Goal: Task Accomplishment & Management: Manage account settings

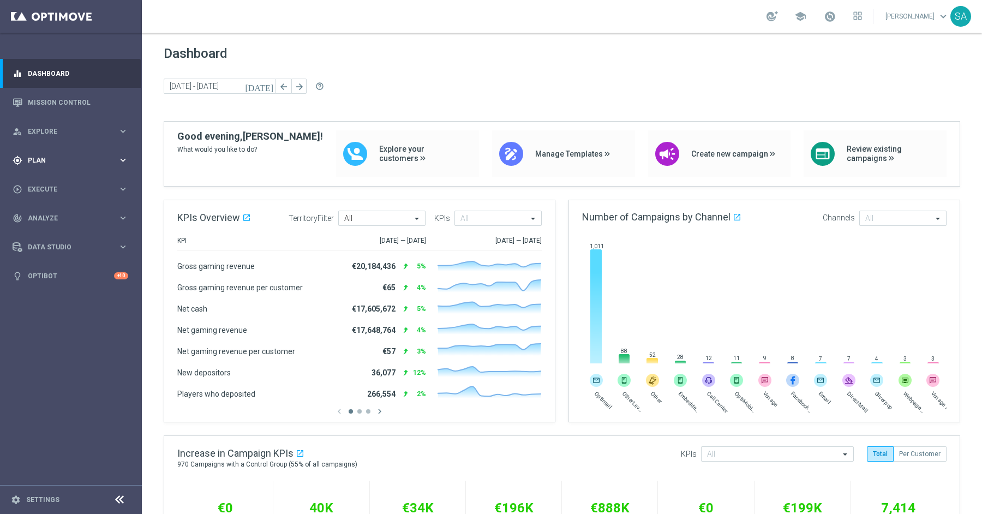
click at [67, 159] on span "Plan" at bounding box center [73, 160] width 90 height 7
click at [60, 184] on link "Target Groups" at bounding box center [70, 182] width 85 height 9
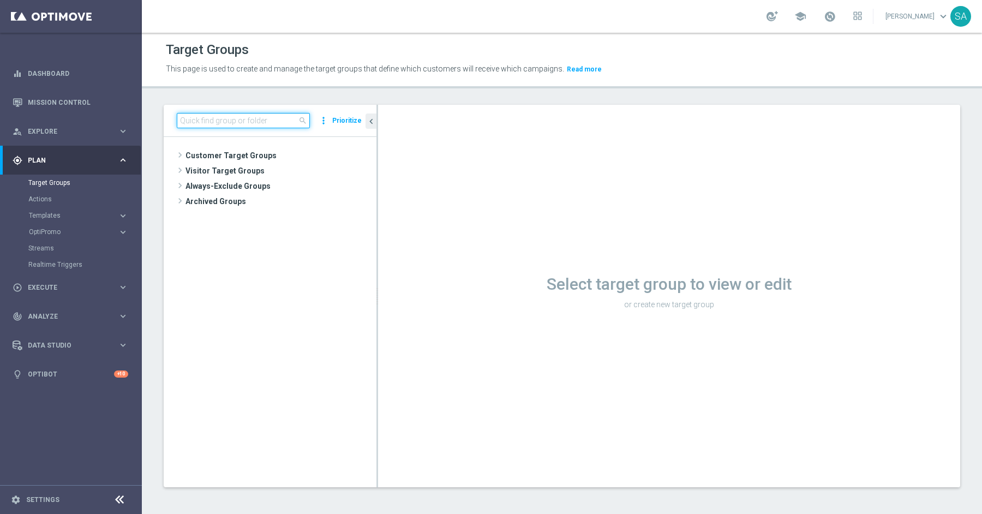
click at [267, 124] on input at bounding box center [243, 120] width 133 height 15
paste input "DE_ALL__SURVEY2025SEP_CHURN_Reminder__ALL_EMA_TAC_MIX"
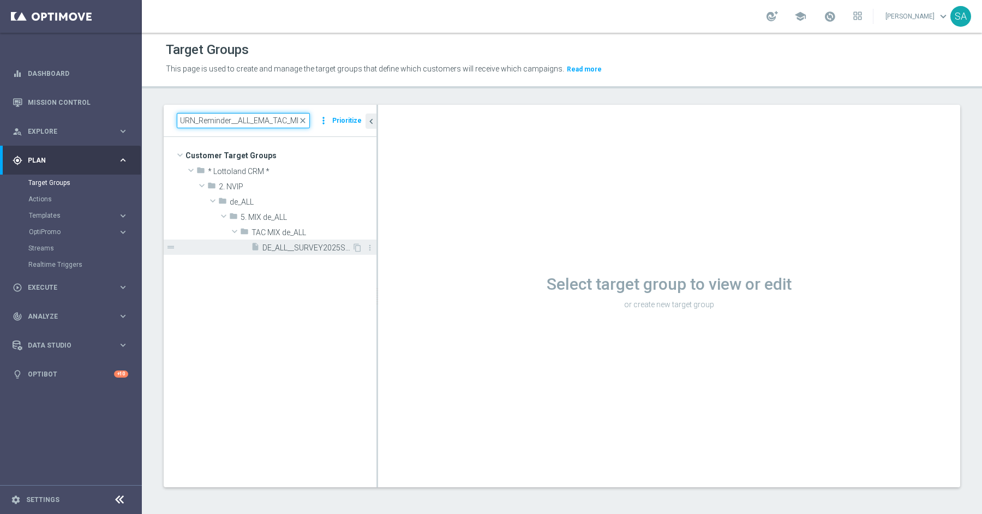
type input "DE_ALL__SURVEY2025SEP_CHURN_Reminder__ALL_EMA_TAC_MIX"
click at [312, 247] on span "DE_ALL__SURVEY2025SEP_CHURN_Reminder__ALL_EMA_TAC_MIX" at bounding box center [306, 247] width 89 height 9
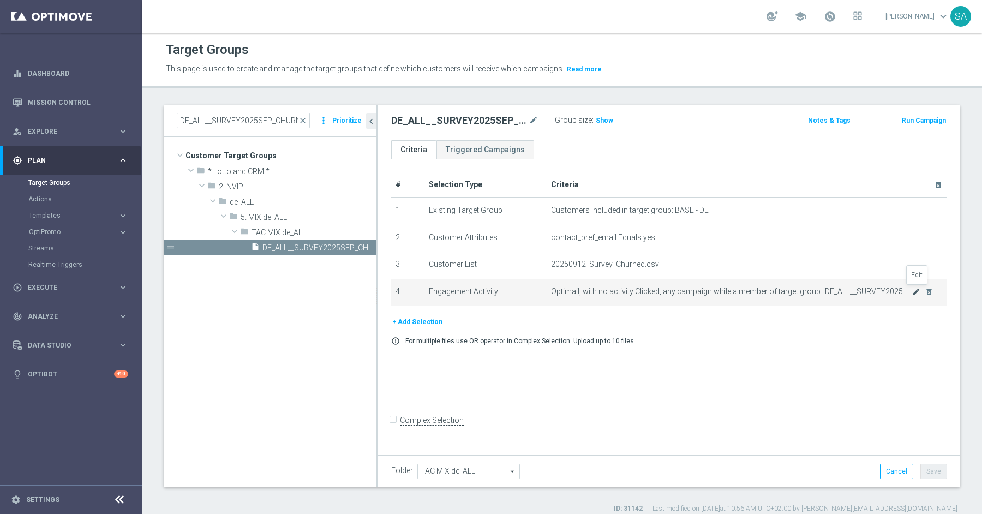
click at [917, 287] on icon "mode_edit" at bounding box center [915, 291] width 9 height 9
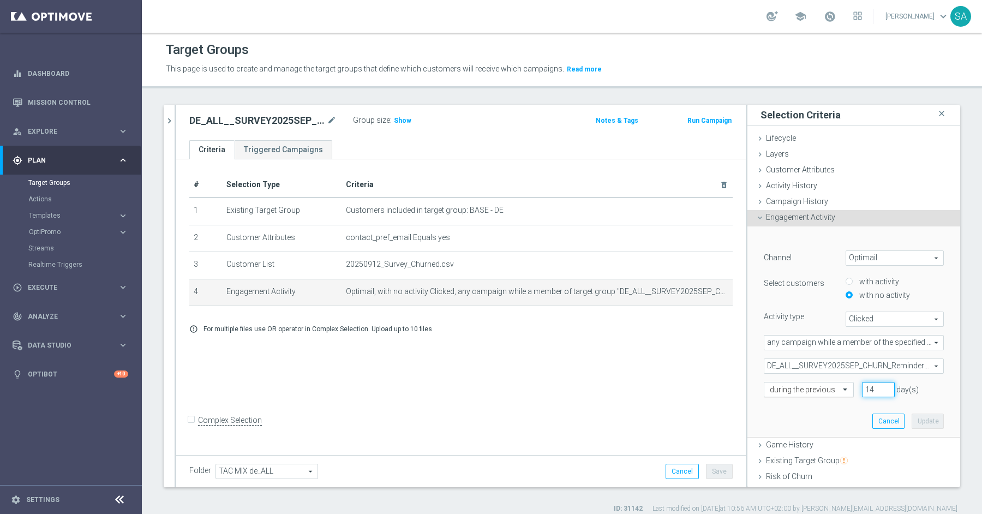
drag, startPoint x: 874, startPoint y: 390, endPoint x: 842, endPoint y: 390, distance: 32.7
click at [842, 390] on div "during the previous 14 day(s)" at bounding box center [853, 389] width 196 height 15
type input "30"
click at [927, 423] on button "Update" at bounding box center [927, 420] width 32 height 15
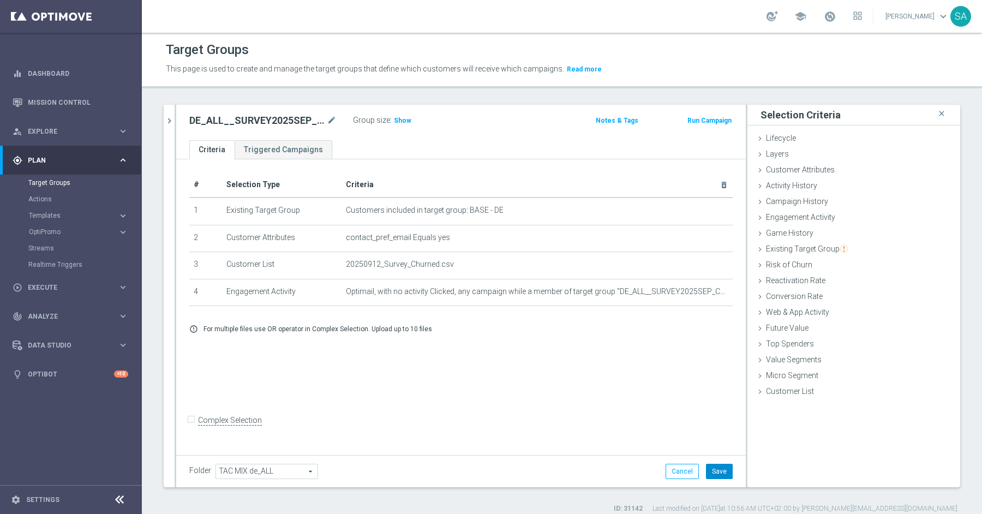
click at [721, 469] on button "Save" at bounding box center [719, 471] width 27 height 15
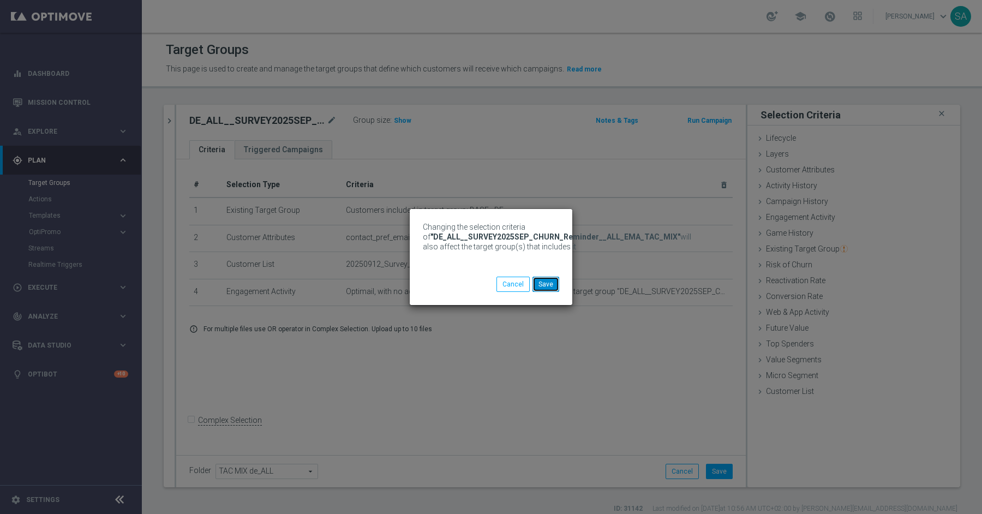
click at [548, 284] on button "Save" at bounding box center [545, 284] width 27 height 15
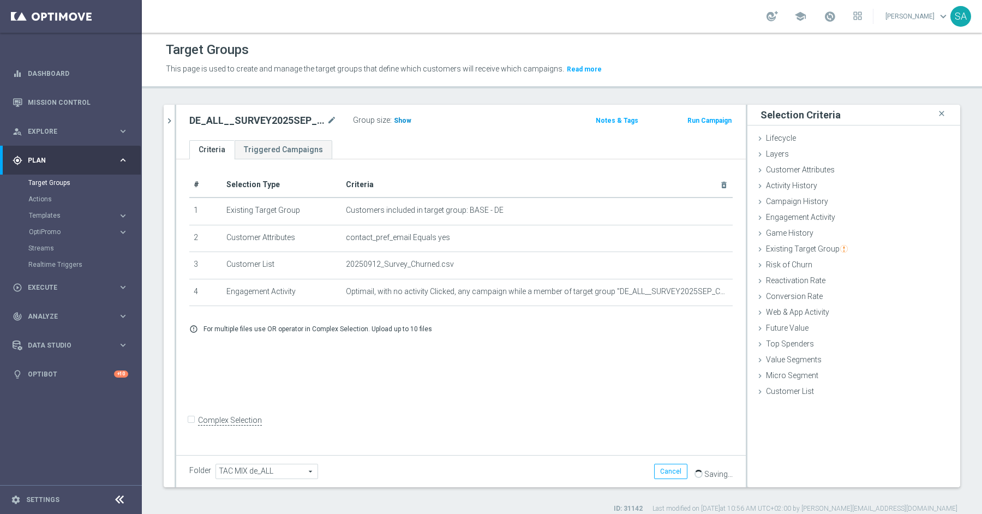
click at [399, 119] on span "Show" at bounding box center [402, 121] width 17 height 8
click at [518, 135] on div "DE_ALL__SURVEY2025SEP_CHURN_Reminder__ALL_EMA_TAC_MIX mode_edit Group size : Sh…" at bounding box center [460, 122] width 569 height 35
click at [800, 154] on div "Layers done" at bounding box center [853, 155] width 213 height 16
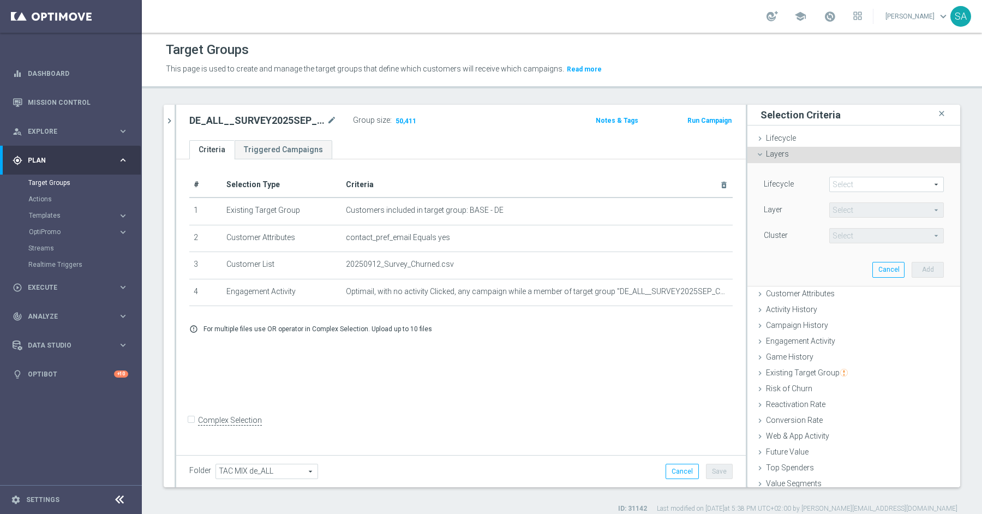
click at [800, 147] on div "Layers done" at bounding box center [853, 155] width 213 height 16
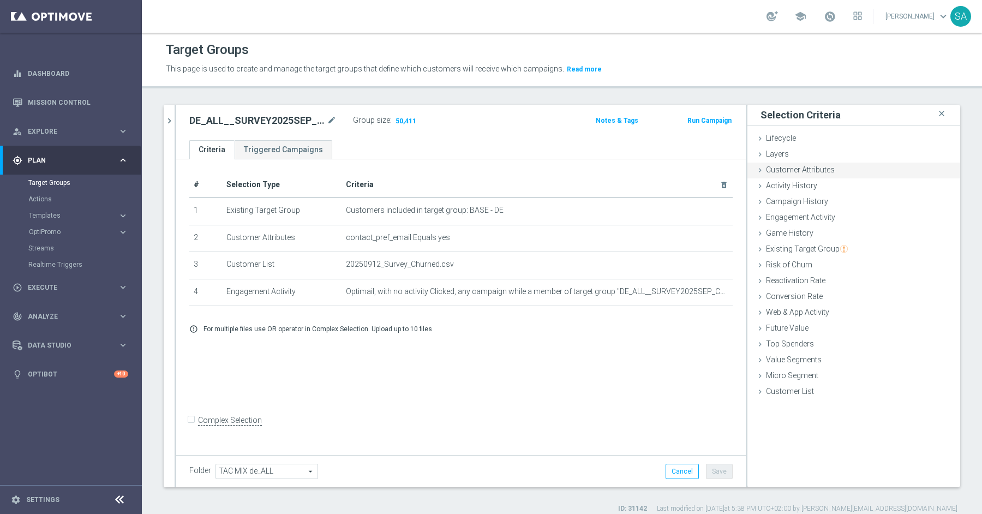
click at [801, 166] on span "Customer Attributes" at bounding box center [800, 169] width 69 height 9
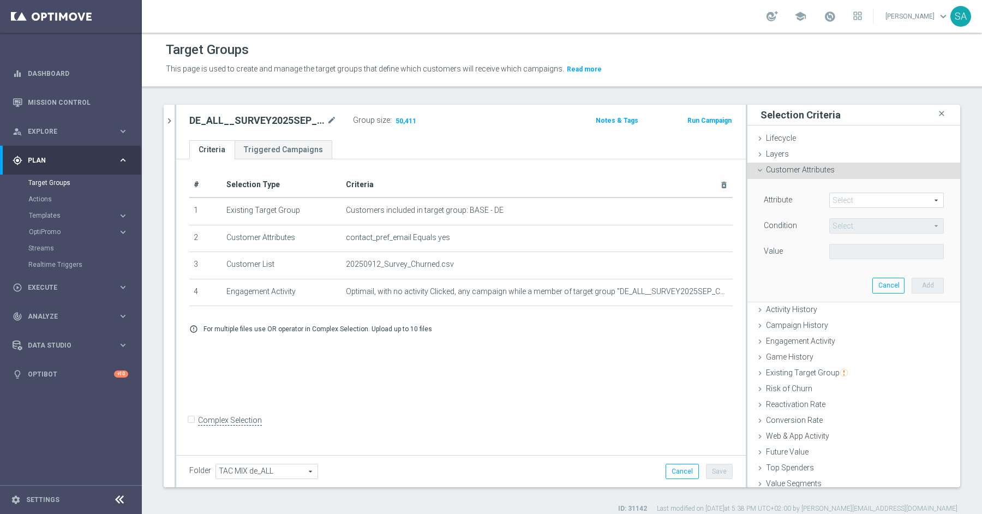
click at [866, 207] on div "Attribute Select arrow_drop_down search" at bounding box center [853, 201] width 196 height 17
click at [878, 200] on span at bounding box center [886, 200] width 113 height 14
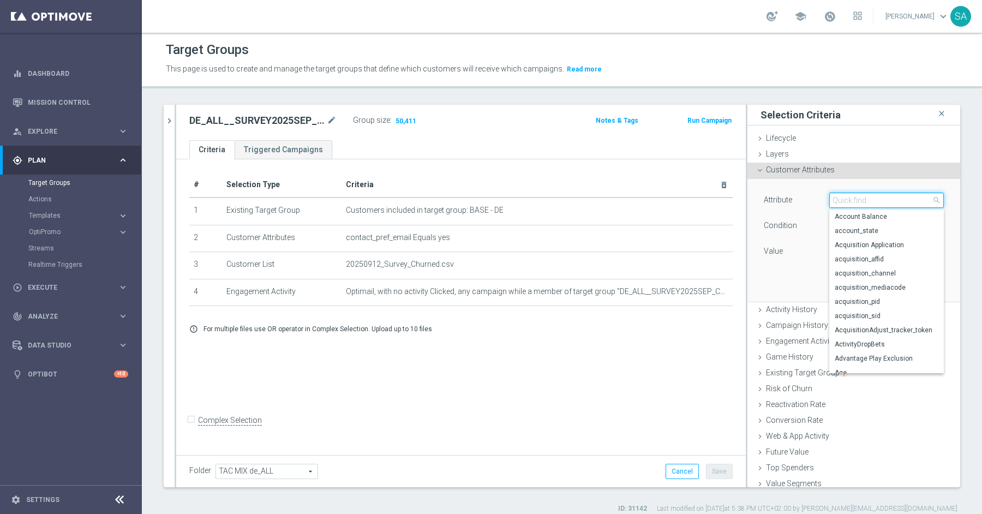
click at [878, 200] on input "search" at bounding box center [886, 200] width 115 height 15
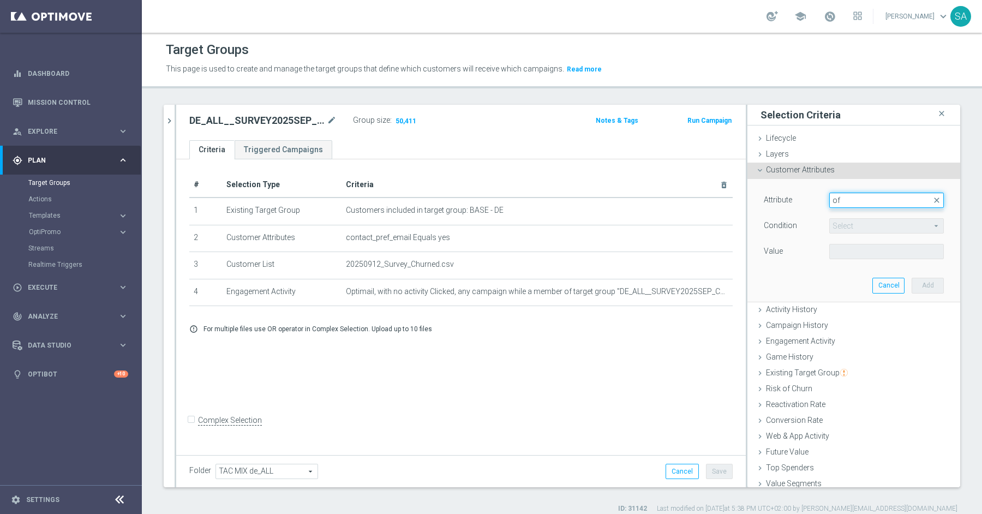
type input "o"
type input "p"
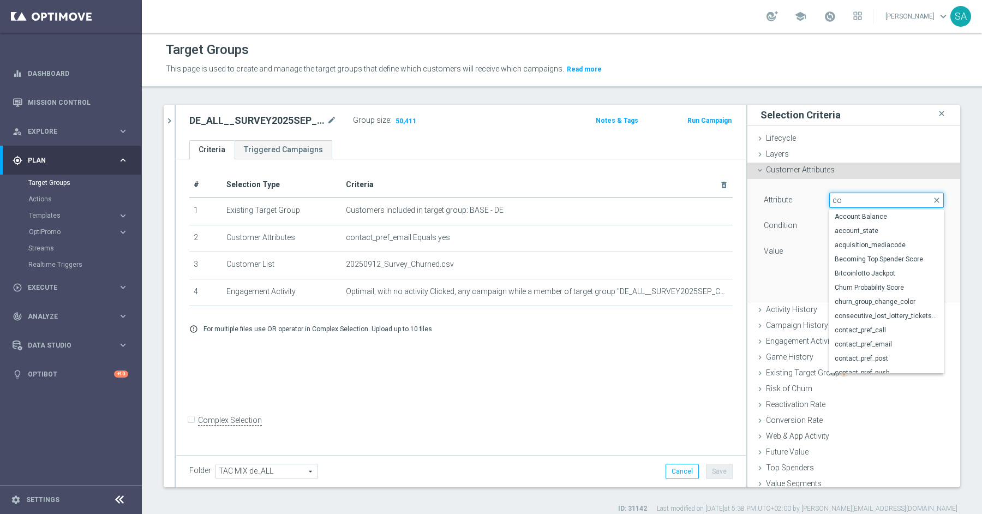
type input "c"
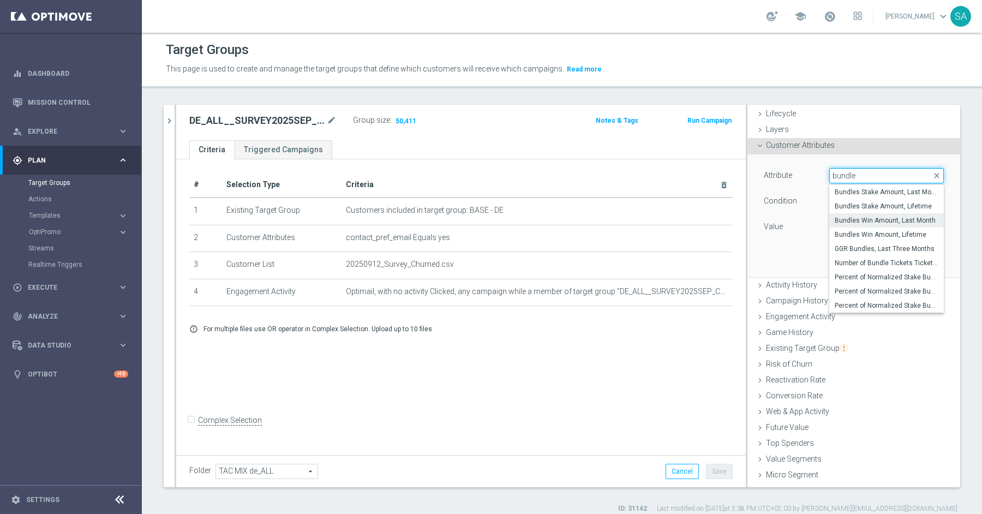
scroll to position [27, 0]
click at [871, 171] on input "bundle" at bounding box center [886, 172] width 115 height 15
type input "b"
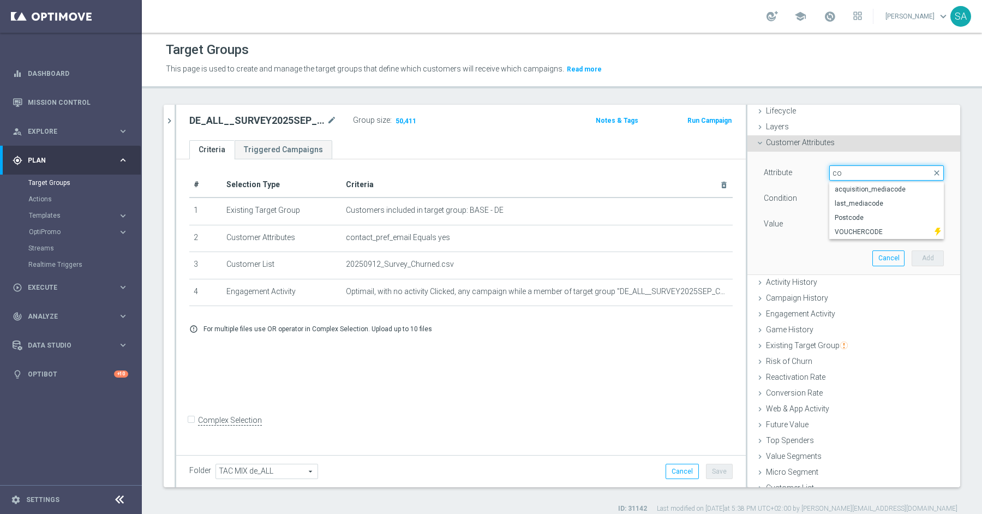
type input "c"
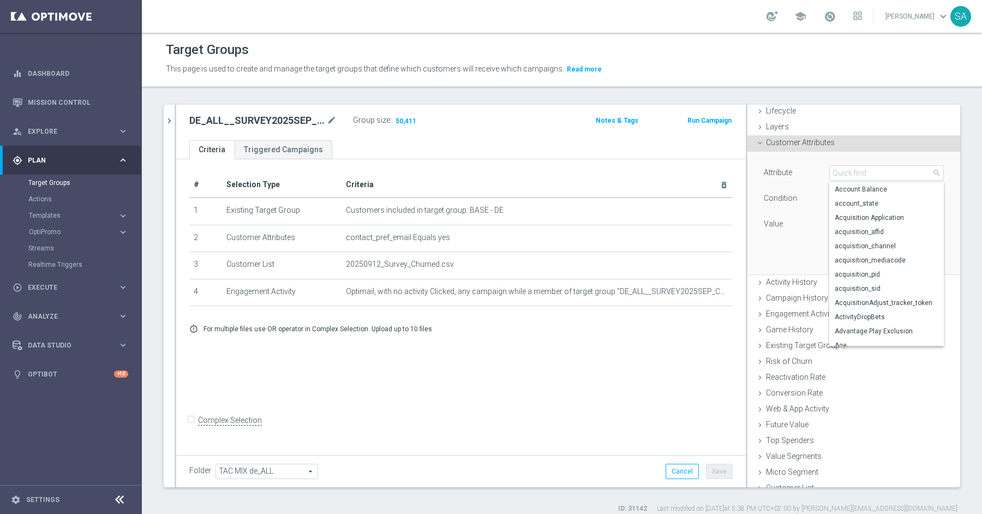
click at [653, 381] on div "# Selection Type Criteria delete_forever 1 Existing Target Group Customers incl…" at bounding box center [460, 305] width 569 height 292
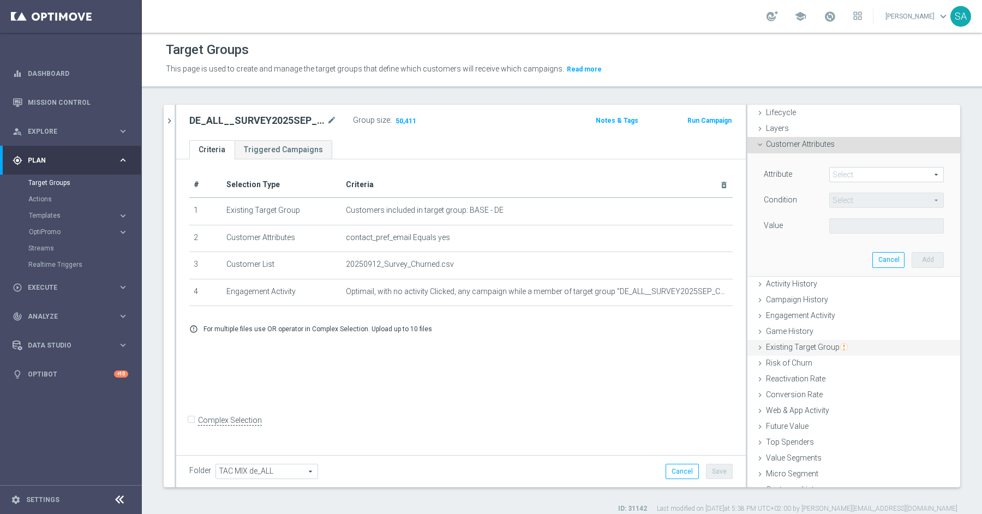
scroll to position [25, 0]
click at [837, 295] on div "Campaign History done" at bounding box center [853, 301] width 213 height 16
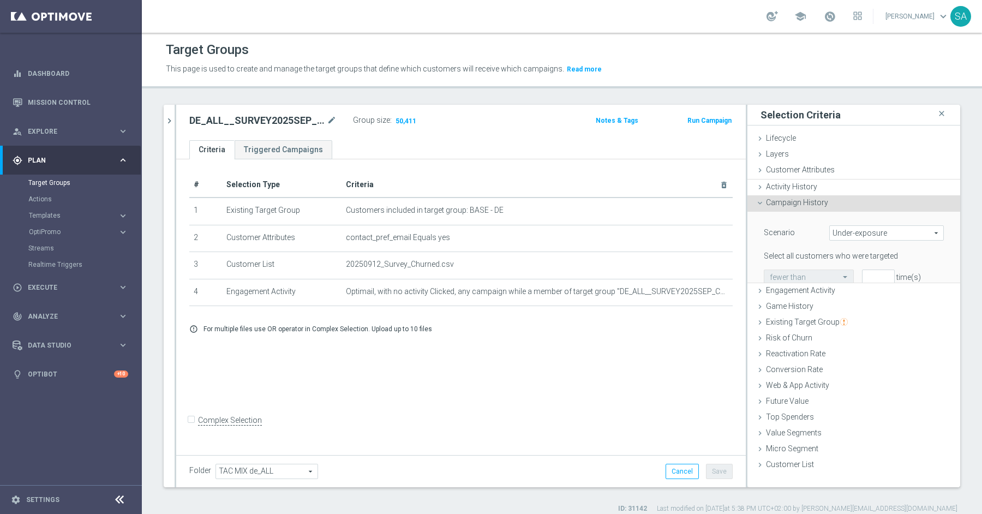
scroll to position [0, 0]
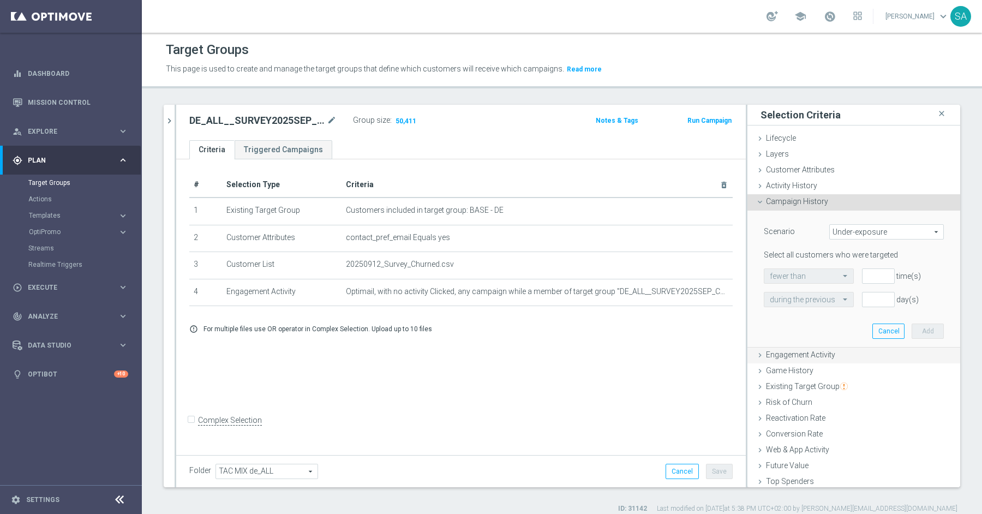
click at [811, 347] on div "Engagement Activity done selection updated" at bounding box center [853, 355] width 213 height 16
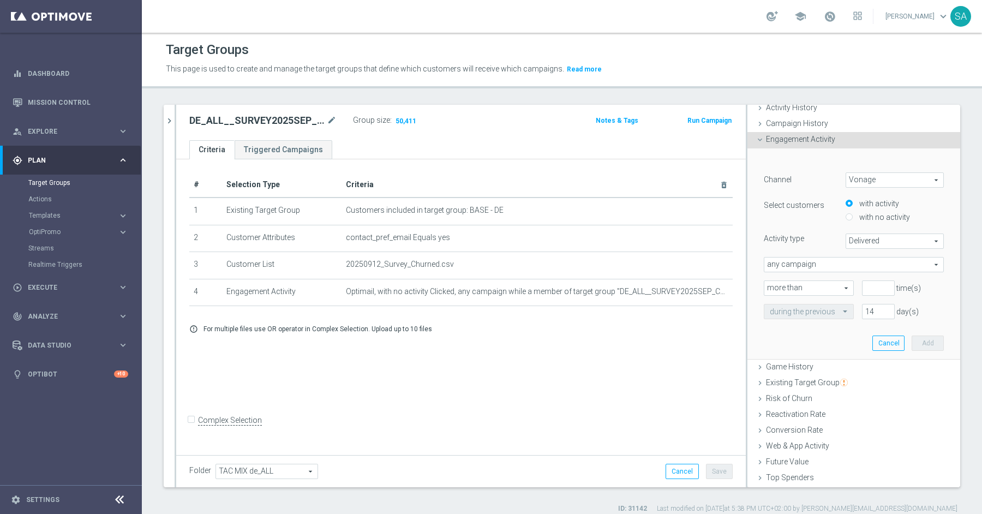
scroll to position [96, 0]
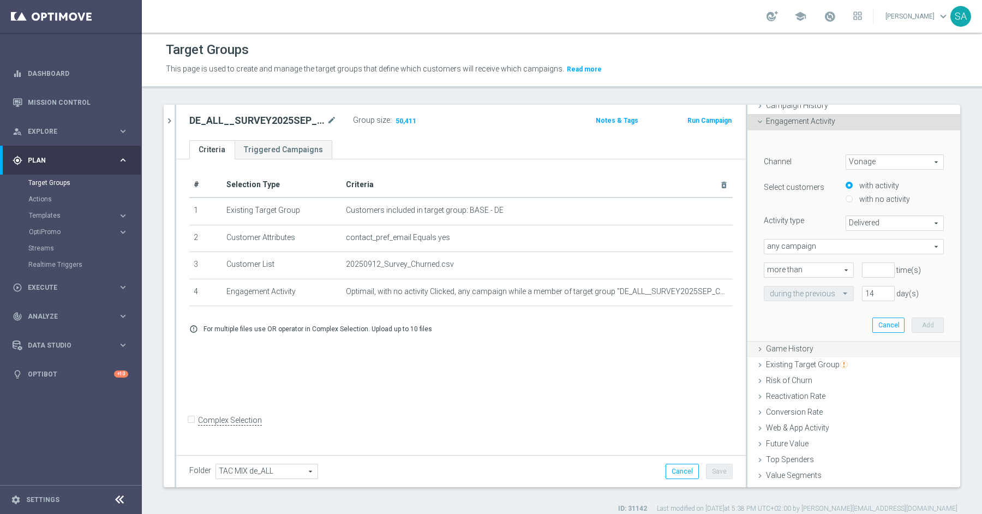
click at [777, 350] on span "Game History" at bounding box center [789, 348] width 47 height 9
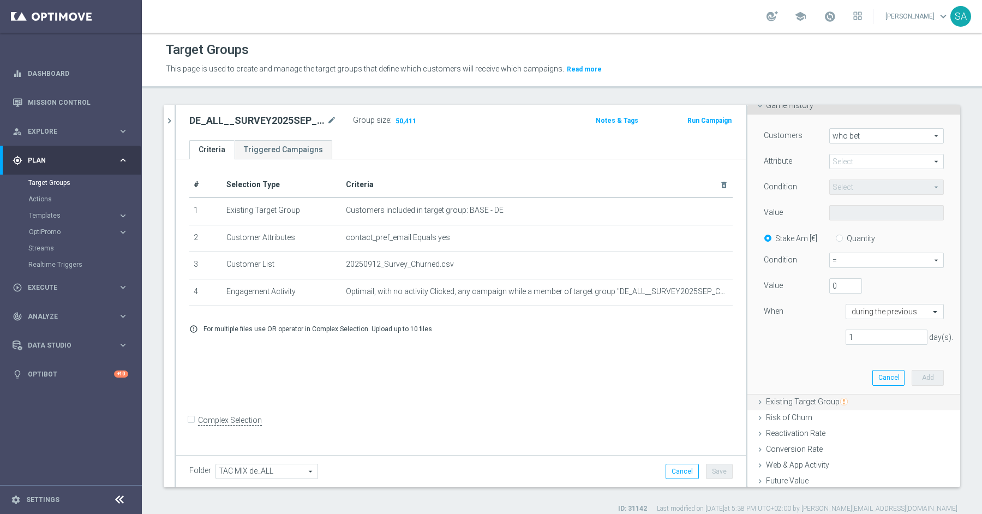
scroll to position [0, 0]
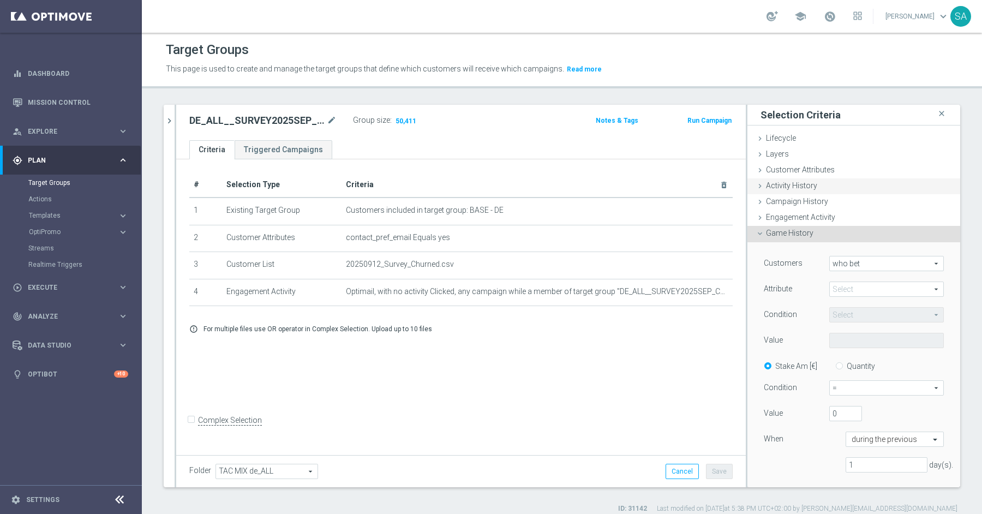
click at [805, 189] on span "Activity History" at bounding box center [791, 185] width 51 height 9
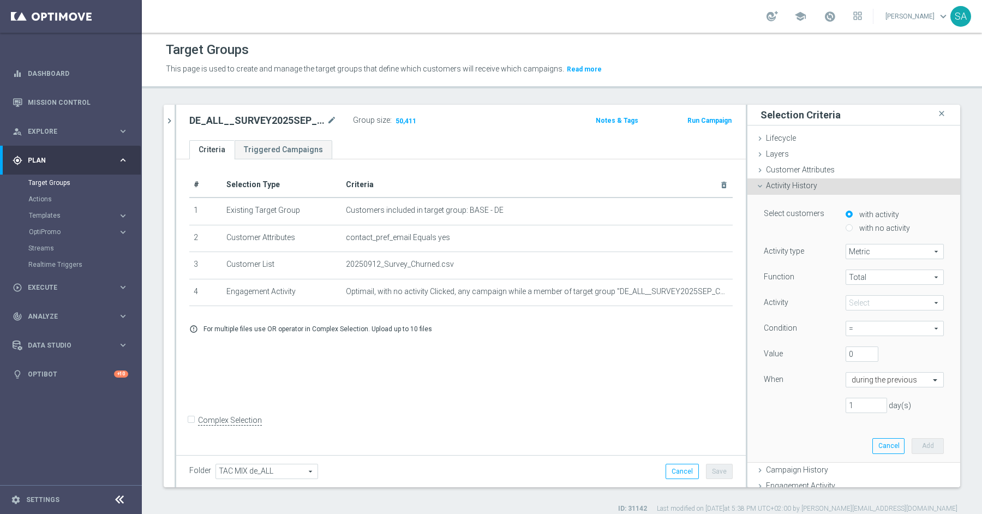
click at [866, 249] on span "Metric" at bounding box center [894, 251] width 97 height 14
click at [870, 280] on span "Days with activity" at bounding box center [894, 281] width 86 height 9
type input "Days with activity"
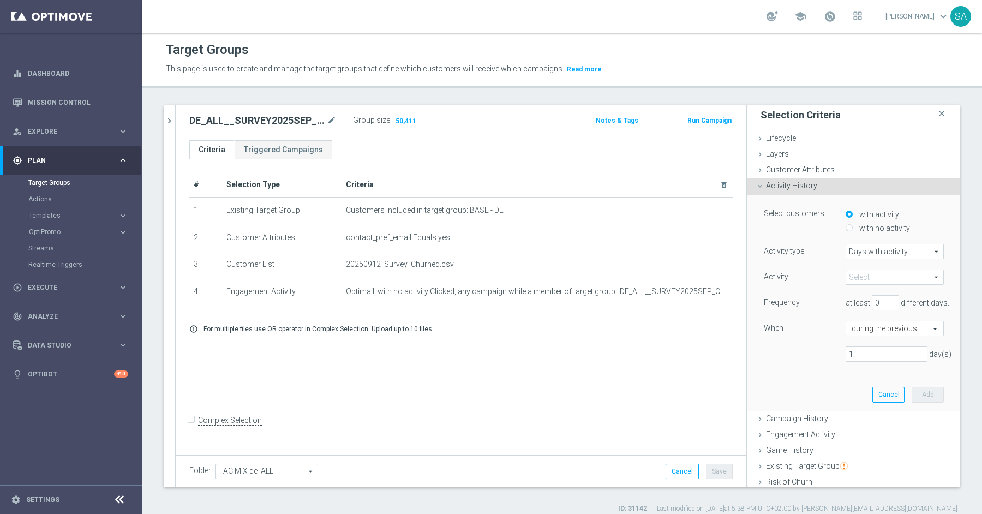
click at [873, 273] on span at bounding box center [894, 277] width 97 height 14
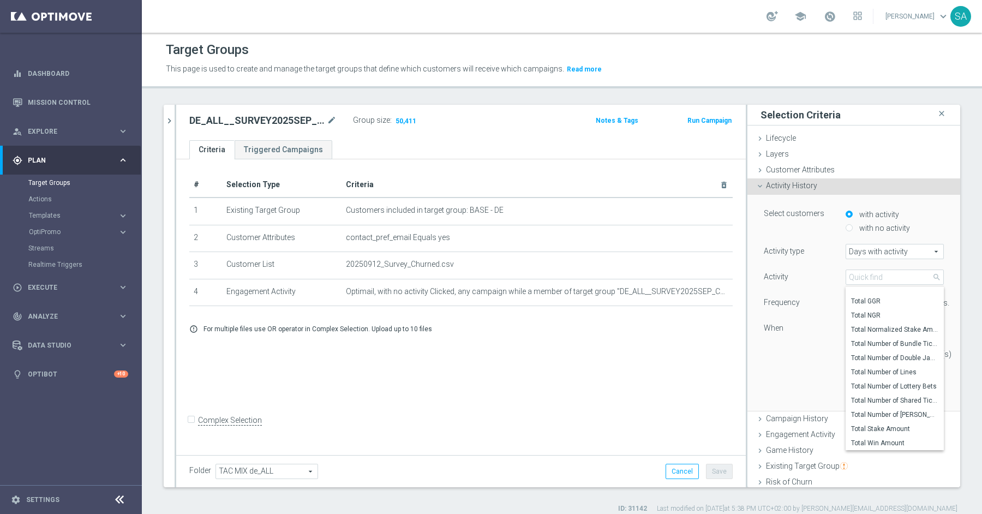
scroll to position [956, 0]
click at [589, 372] on div "# Selection Type Criteria delete_forever 1 Existing Target Group Customers incl…" at bounding box center [460, 305] width 569 height 292
